Goal: Find specific page/section: Find specific page/section

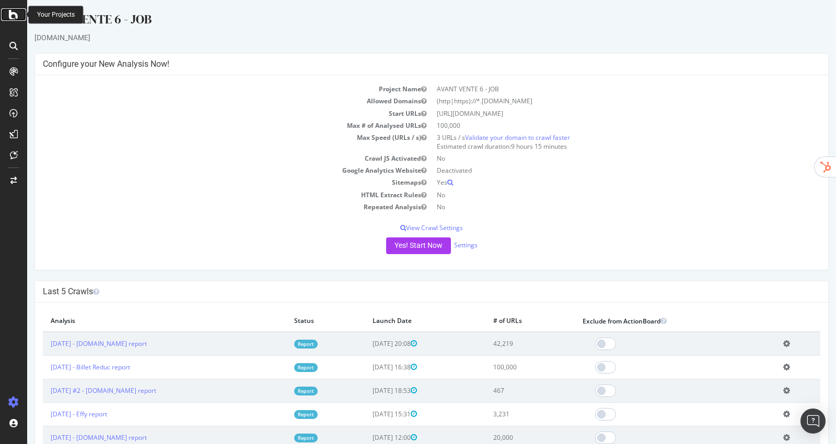
click at [15, 15] on icon at bounding box center [13, 14] width 9 height 13
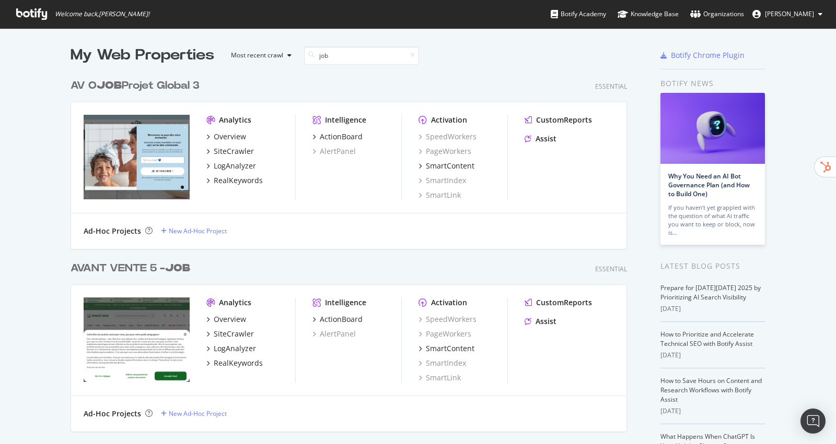
scroll to position [548, 564]
type input "job"
click at [181, 85] on div "AV O JOB Projet Global 3" at bounding box center [135, 85] width 129 height 15
